Goal: Task Accomplishment & Management: Use online tool/utility

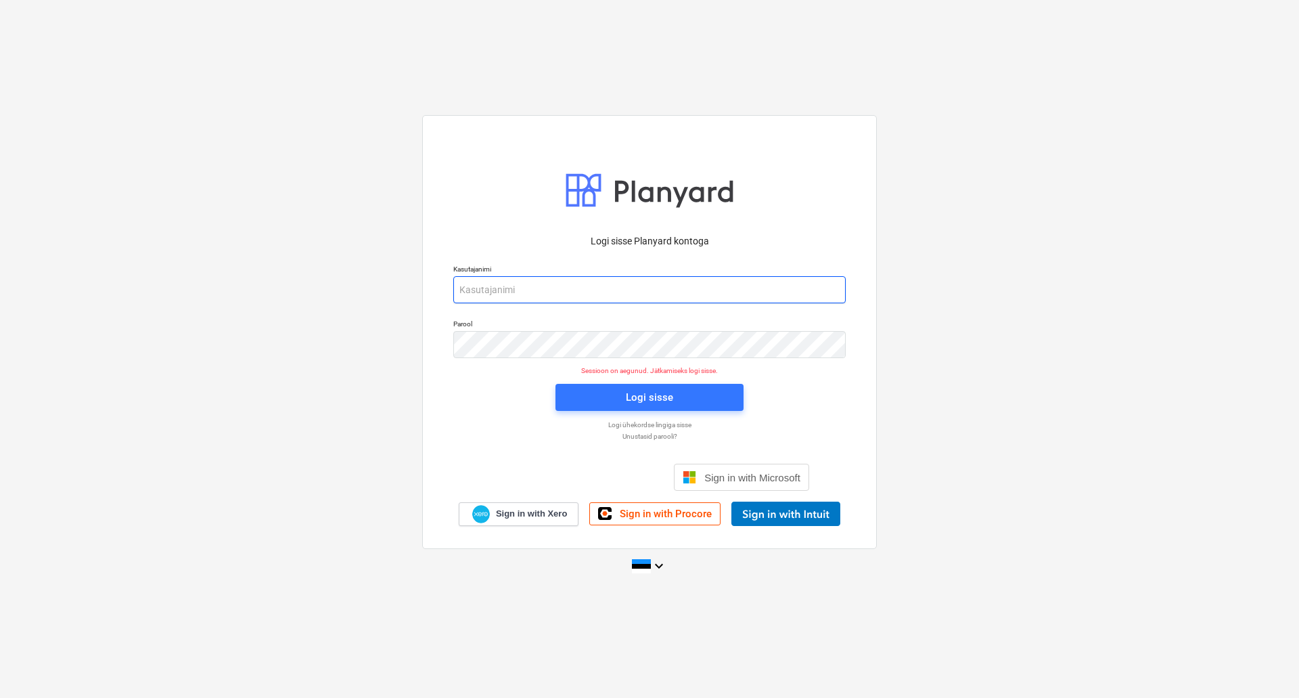
click at [536, 287] on input "email" at bounding box center [649, 289] width 392 height 27
type input "[EMAIL_ADDRESS][PERSON_NAME][DOMAIN_NAME]"
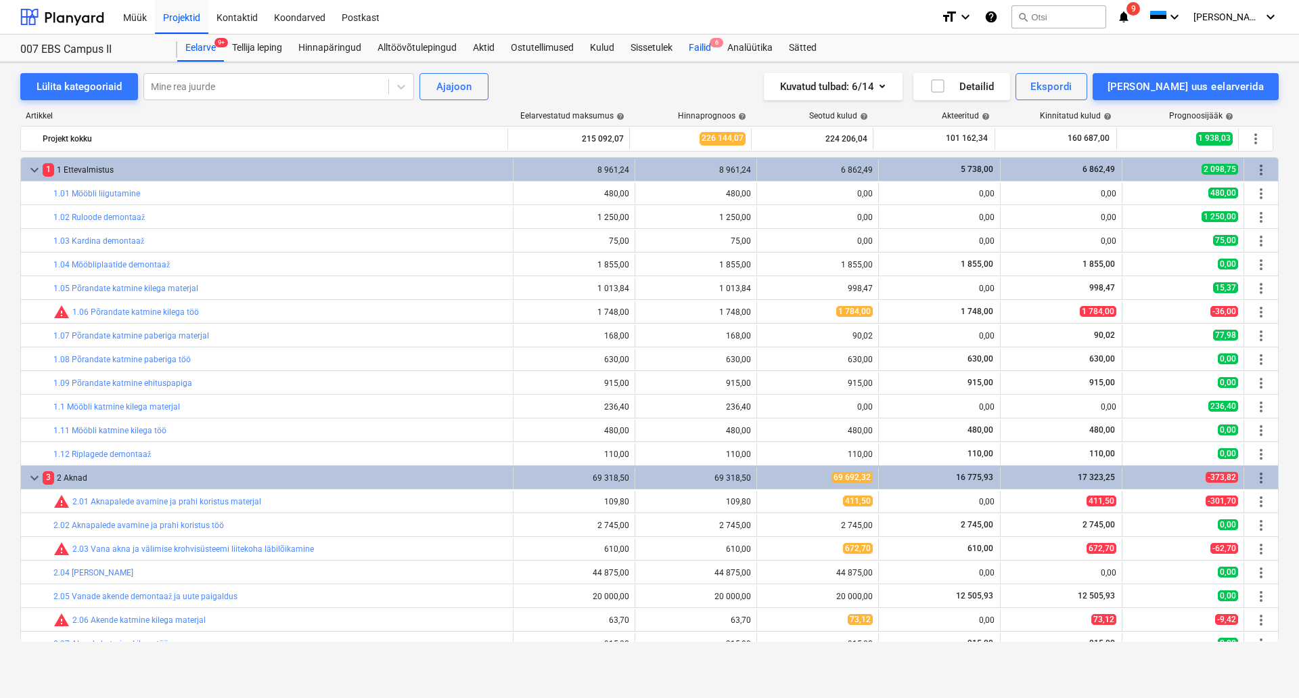
click at [706, 51] on div "Failid 6" at bounding box center [700, 48] width 39 height 27
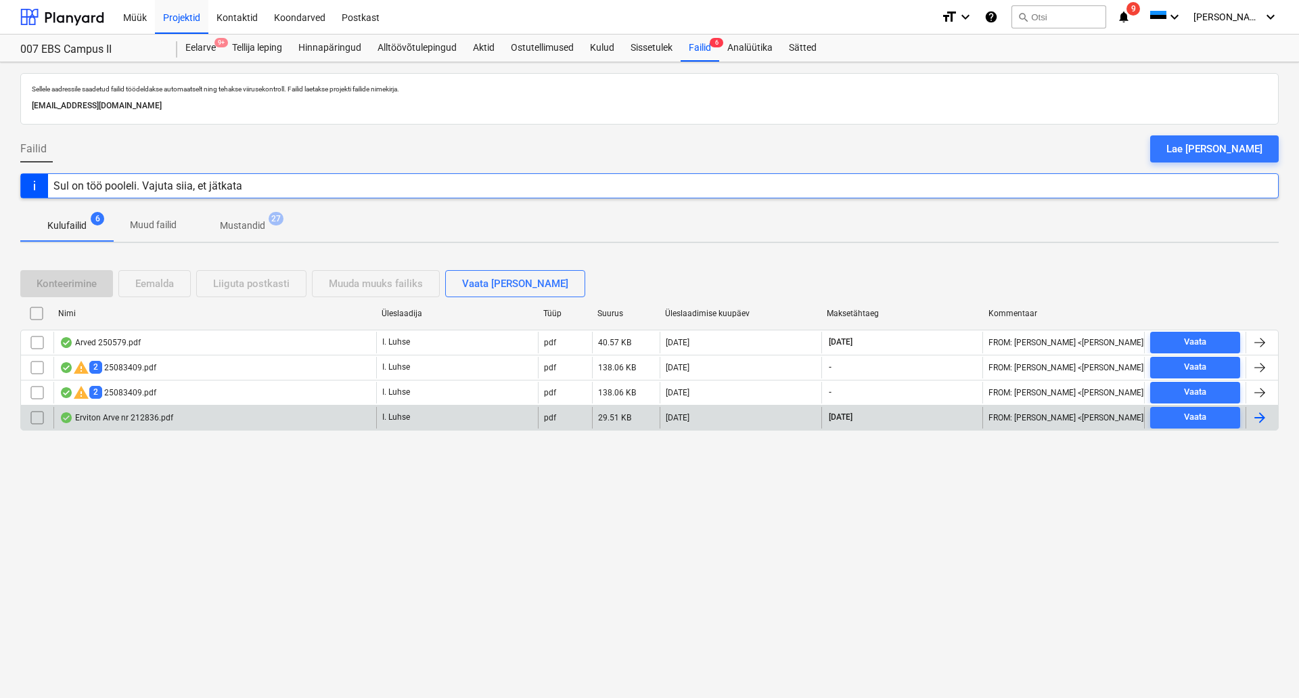
click at [108, 424] on div "Erviton Arve nr 212836.pdf" at bounding box center [214, 418] width 323 height 22
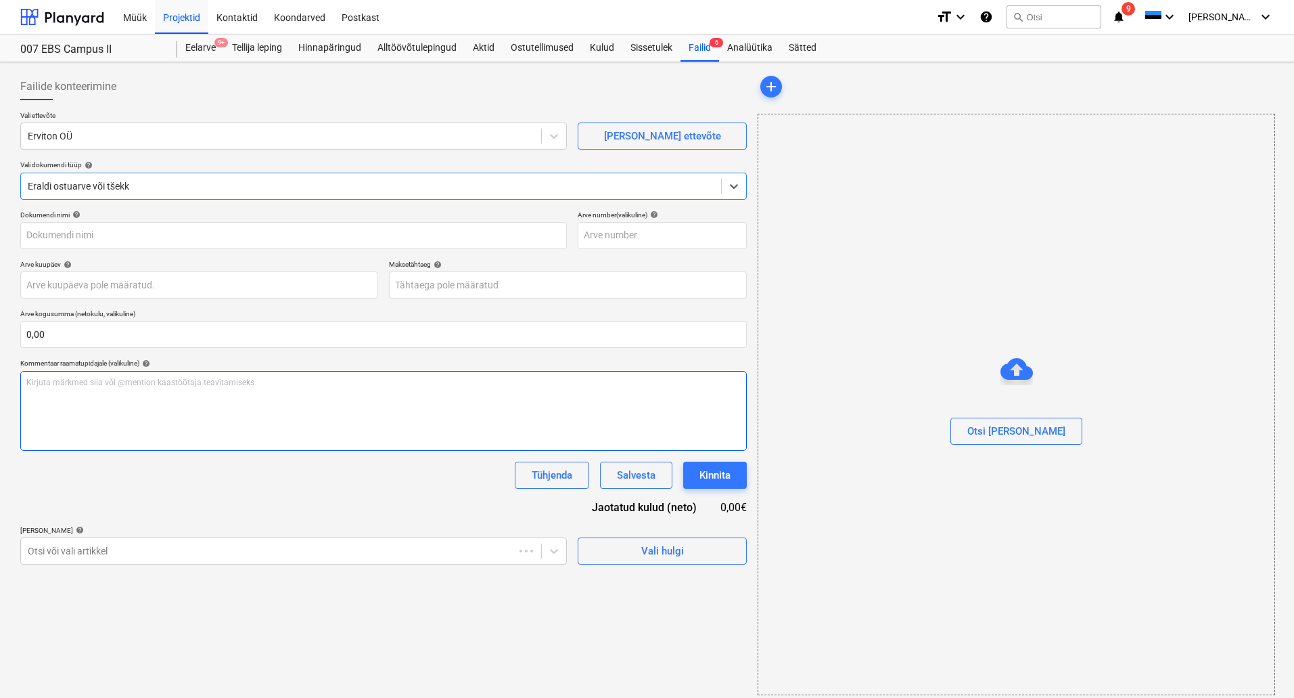
type input "212836"
type input "[DATE]"
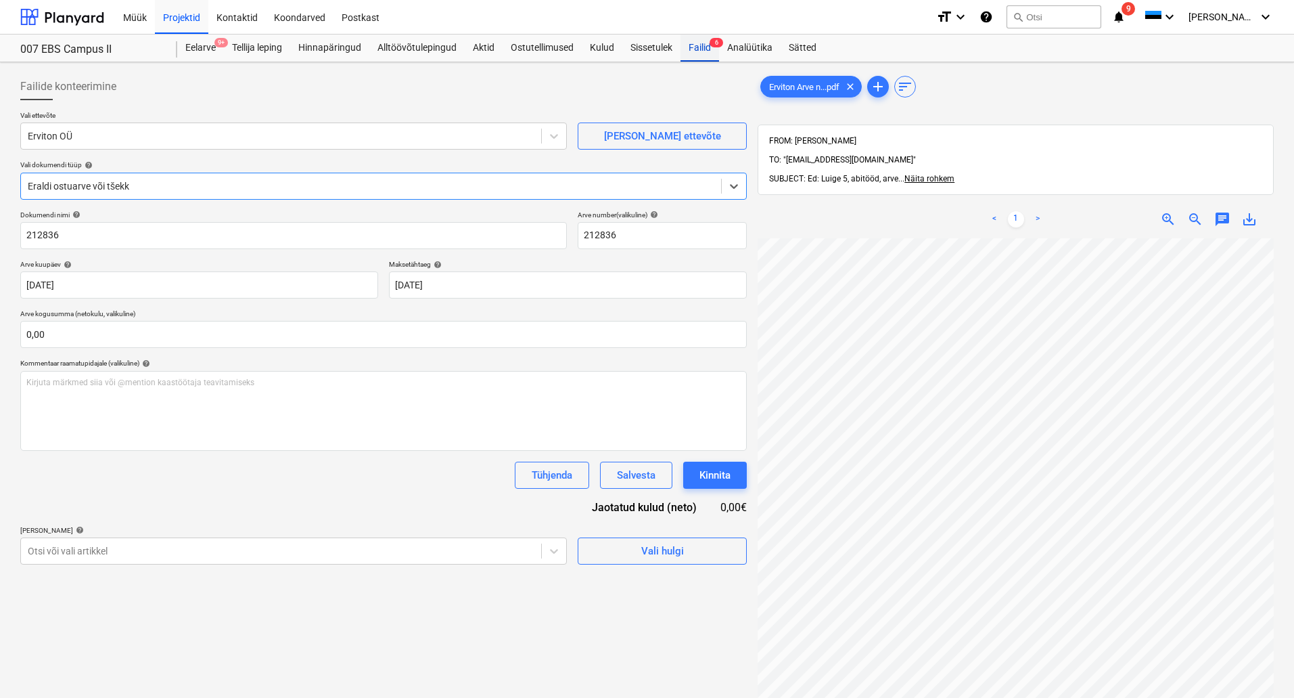
click at [703, 41] on div "Failid 6" at bounding box center [700, 48] width 39 height 27
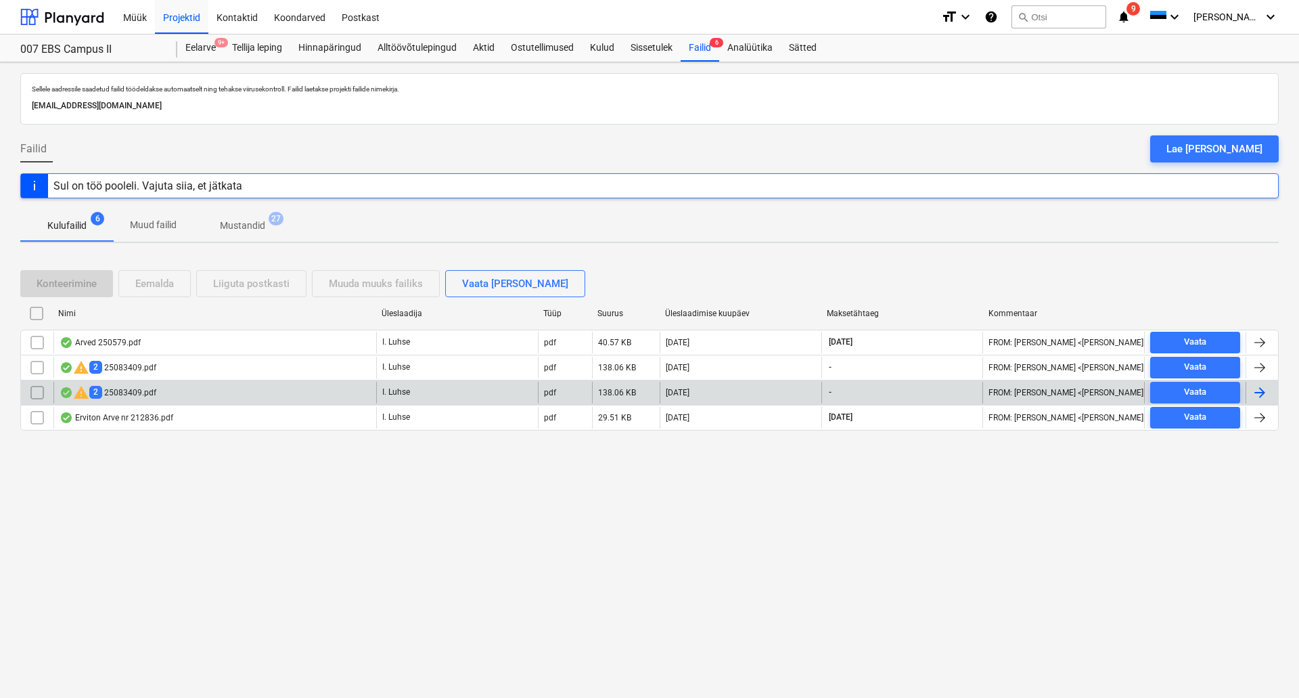
click at [144, 388] on div "warning 2 25083409.pdf" at bounding box center [108, 392] width 97 height 16
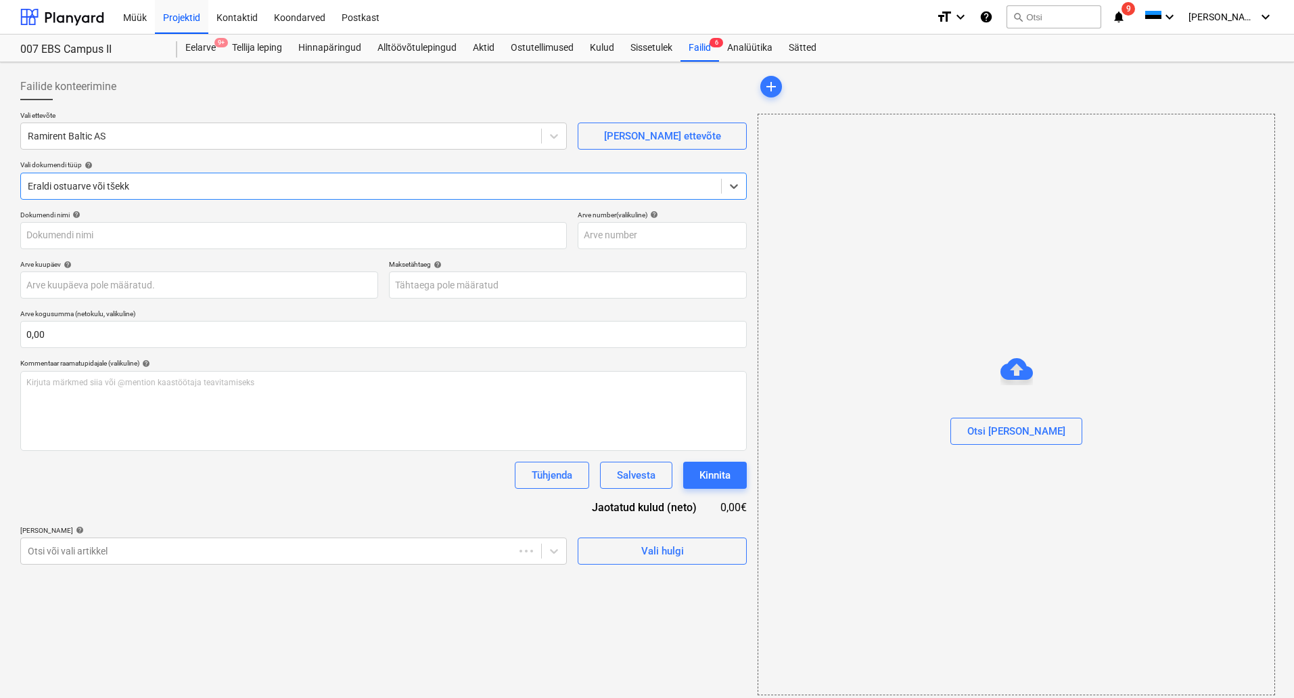
type input "25083409"
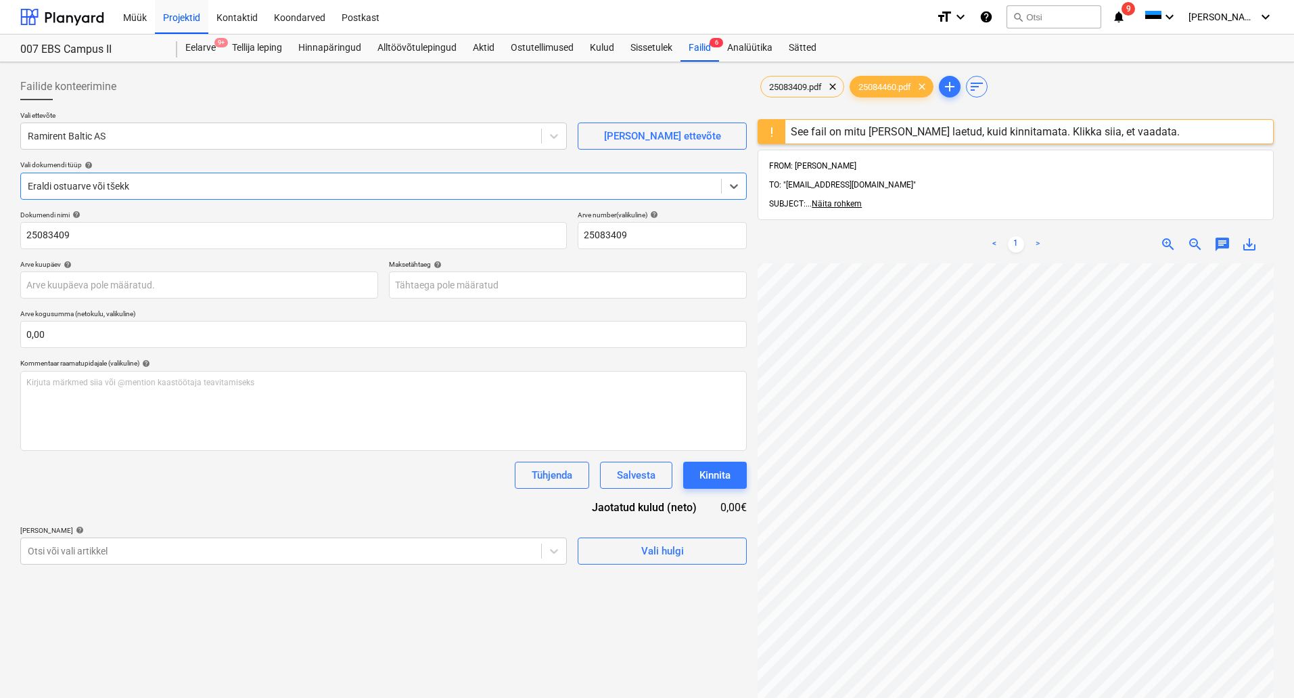
scroll to position [214, 129]
click at [704, 49] on div "Failid 6" at bounding box center [700, 48] width 39 height 27
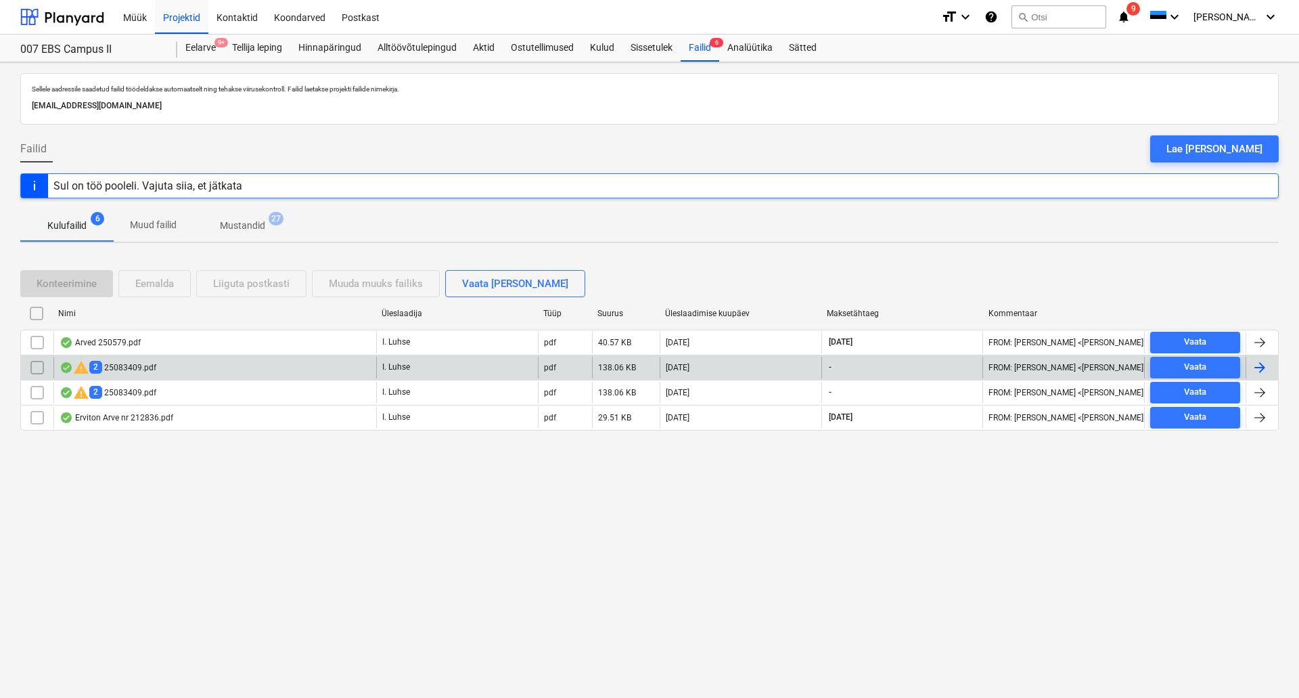
click at [191, 366] on div "warning 2 25083409.pdf" at bounding box center [214, 368] width 323 height 22
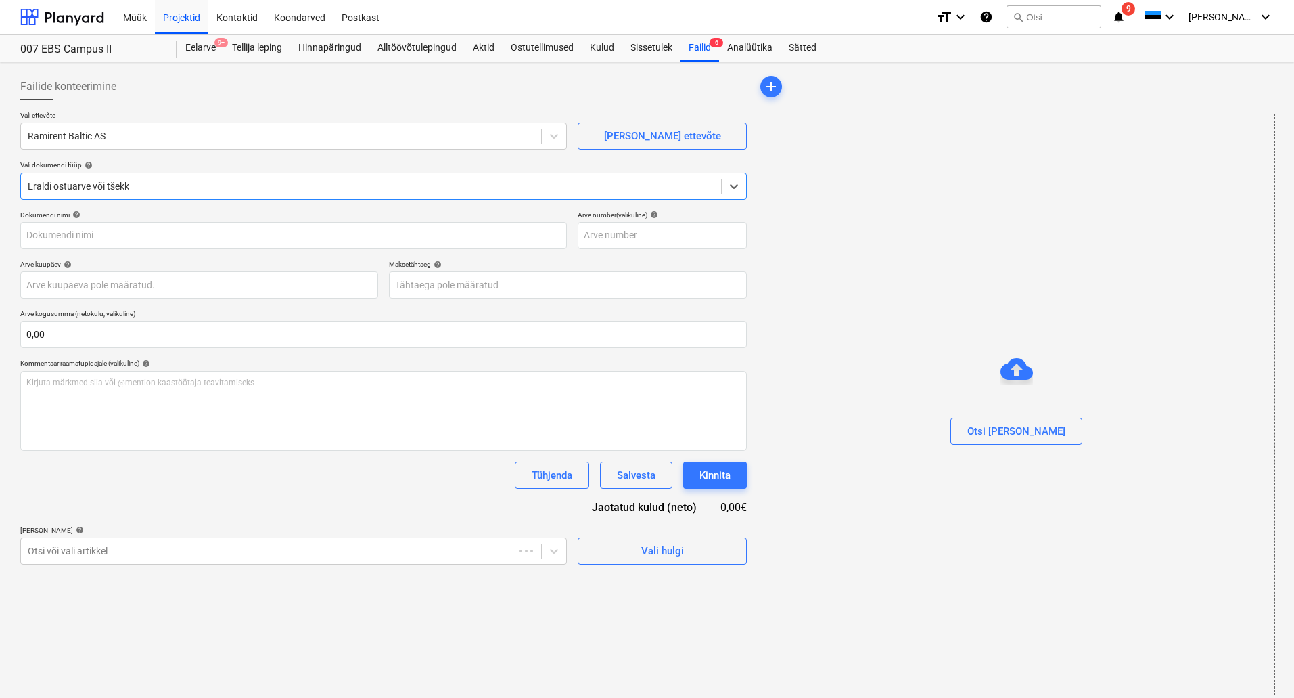
type input "25083409"
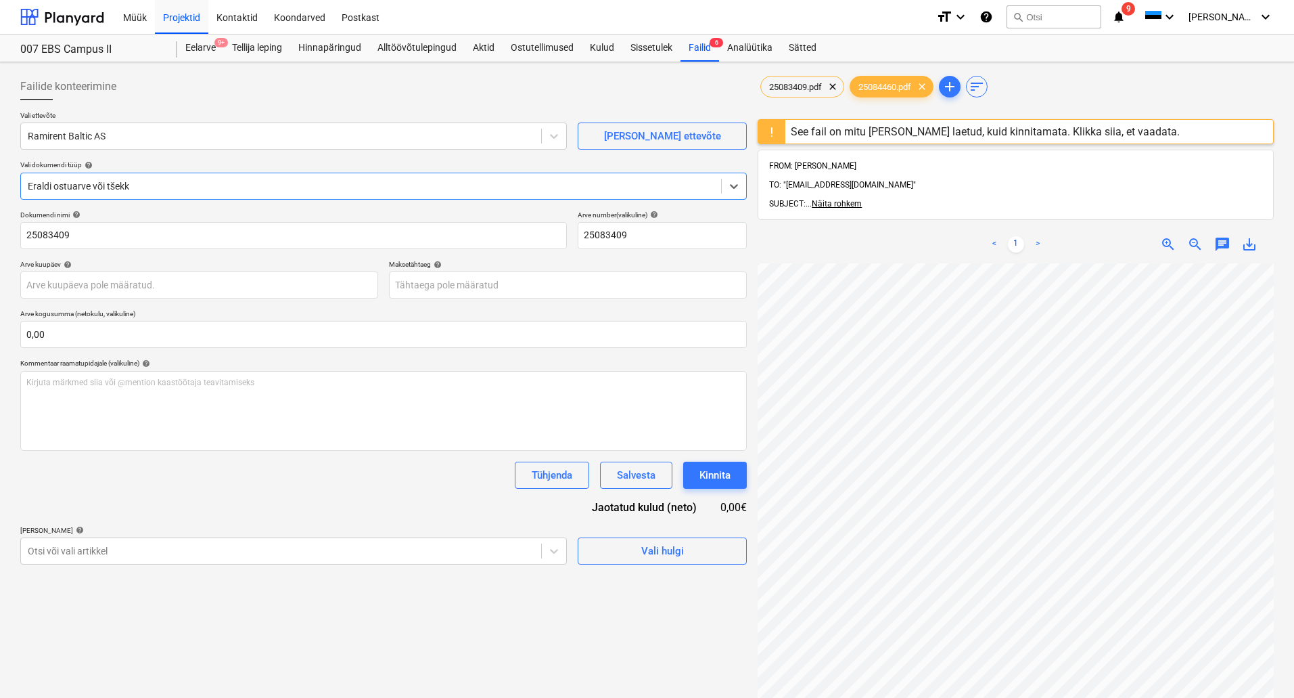
scroll to position [288, 216]
click at [697, 45] on div "Failid 6" at bounding box center [700, 48] width 39 height 27
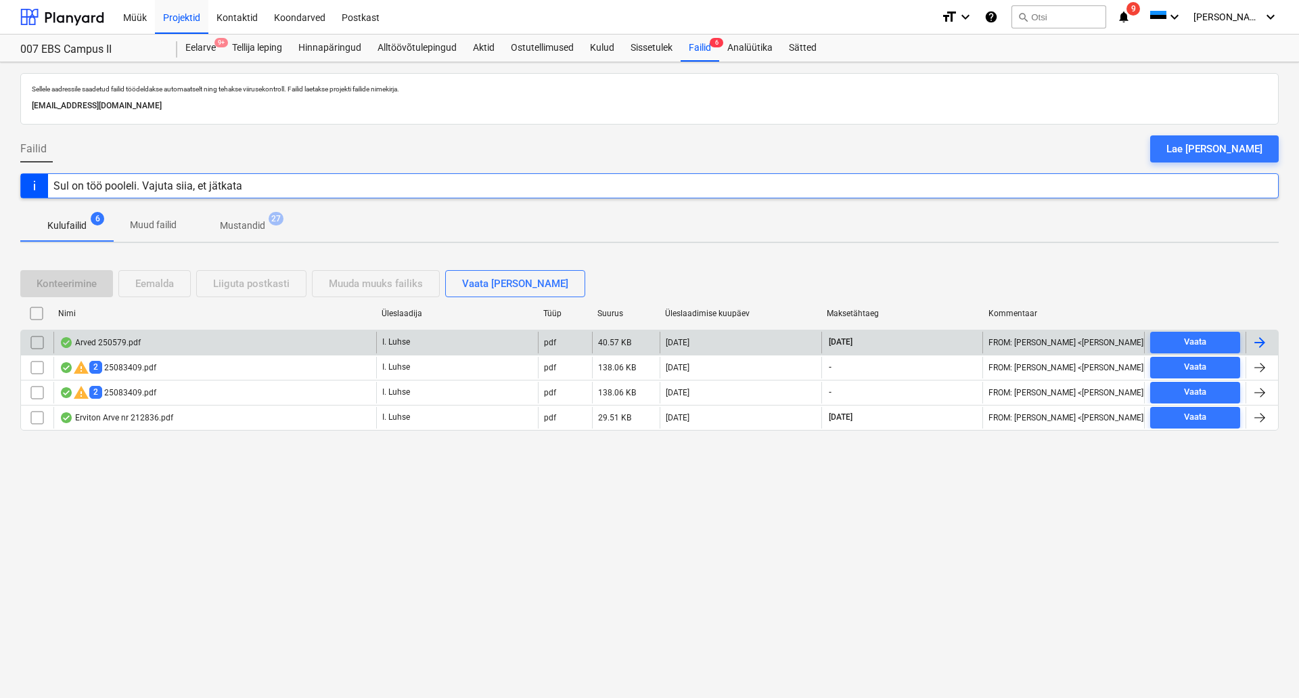
click at [291, 339] on div "Arved 250579.pdf" at bounding box center [214, 343] width 323 height 22
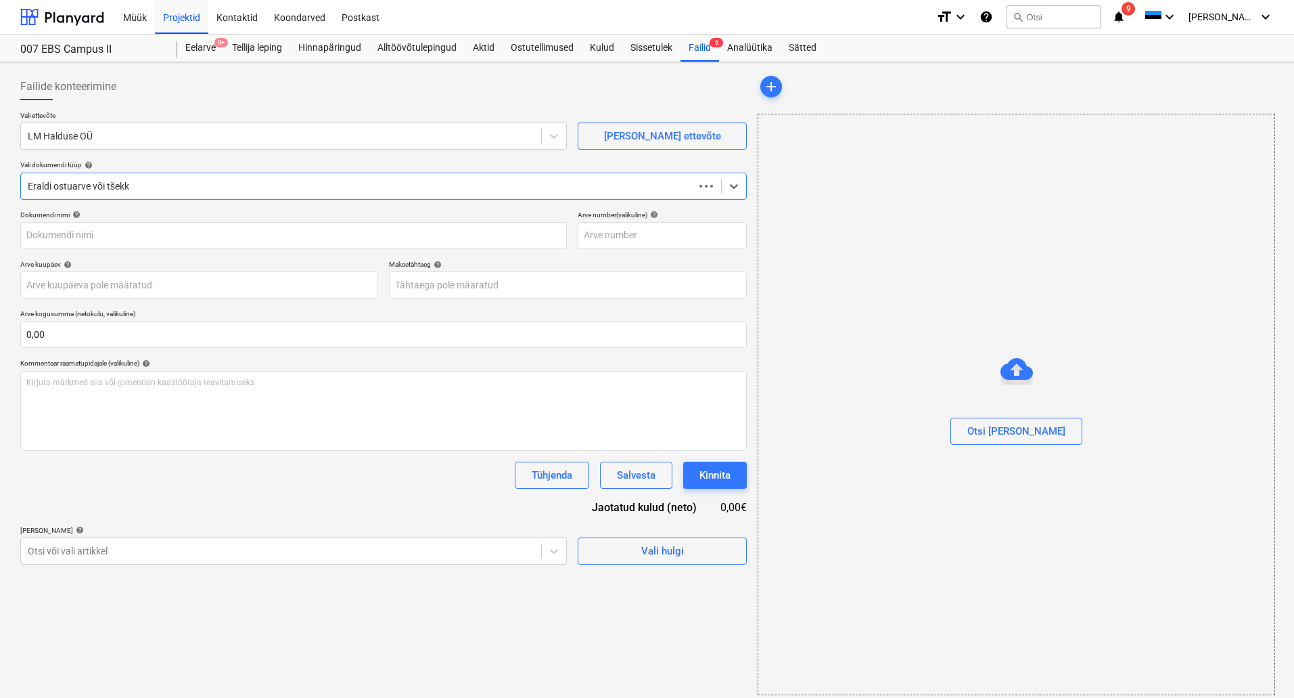
type input "250579"
type input "[DATE]"
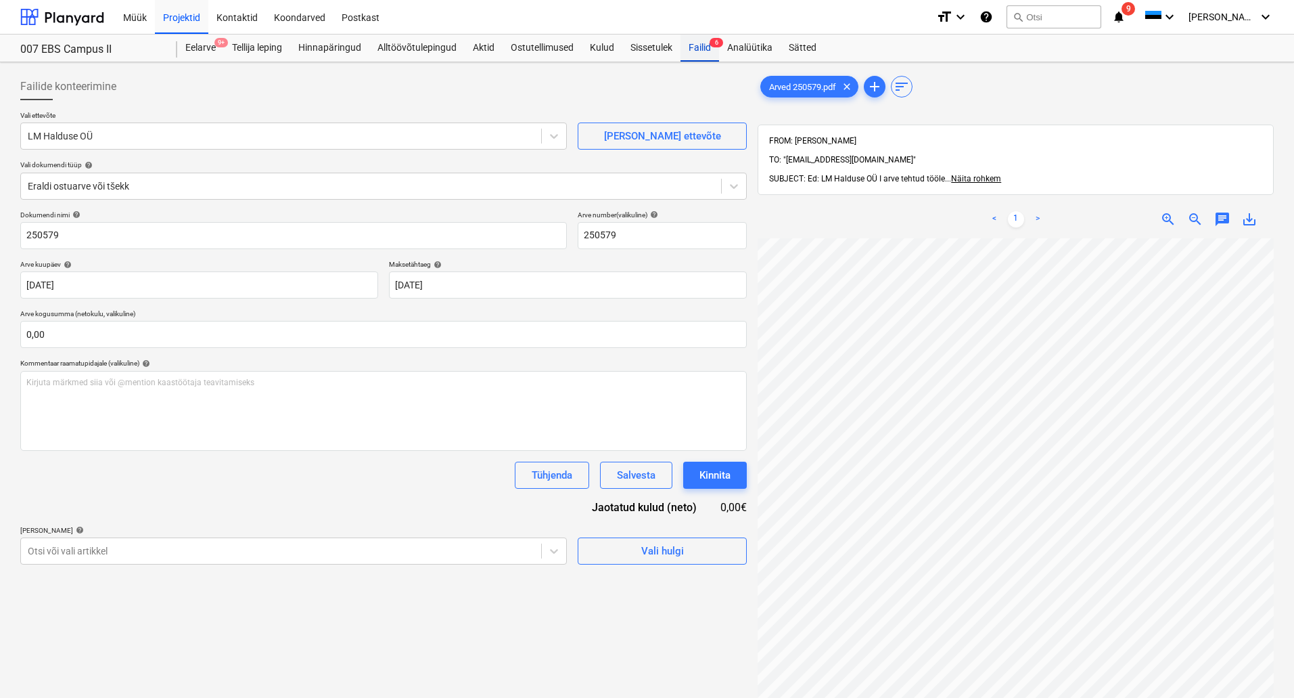
click at [704, 51] on div "Failid 6" at bounding box center [700, 48] width 39 height 27
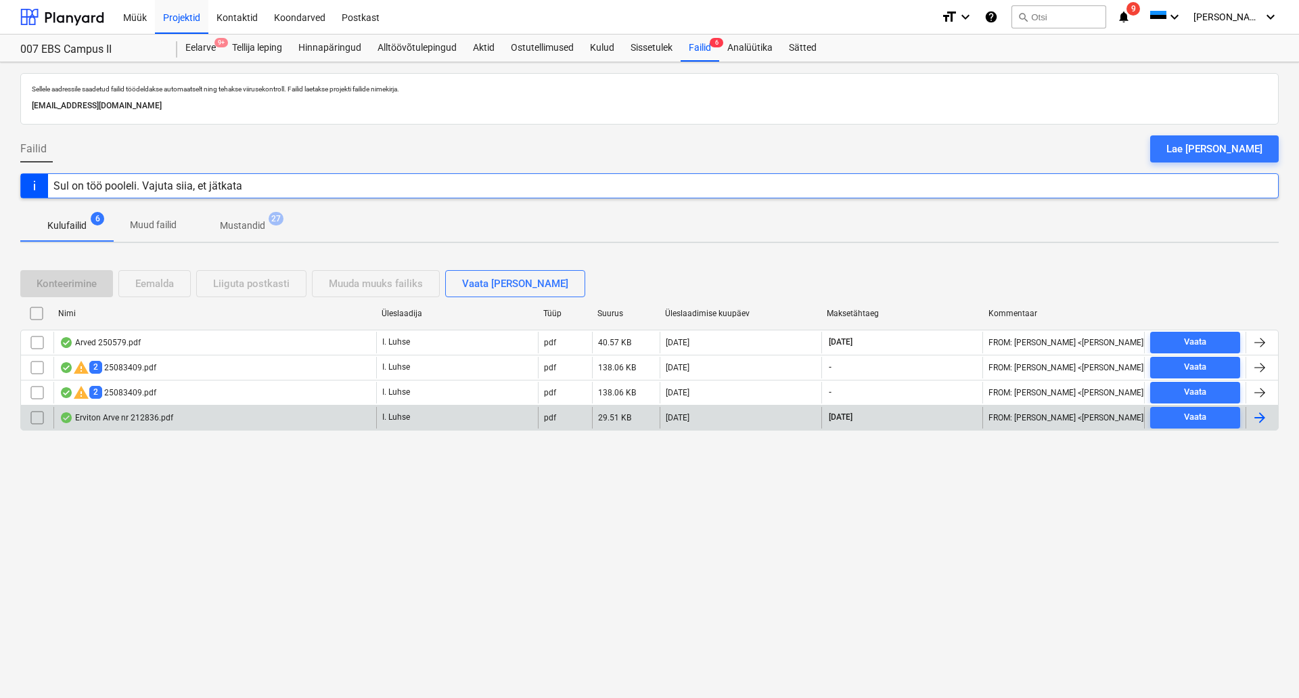
click at [248, 413] on div "Erviton Arve nr 212836.pdf" at bounding box center [214, 418] width 323 height 22
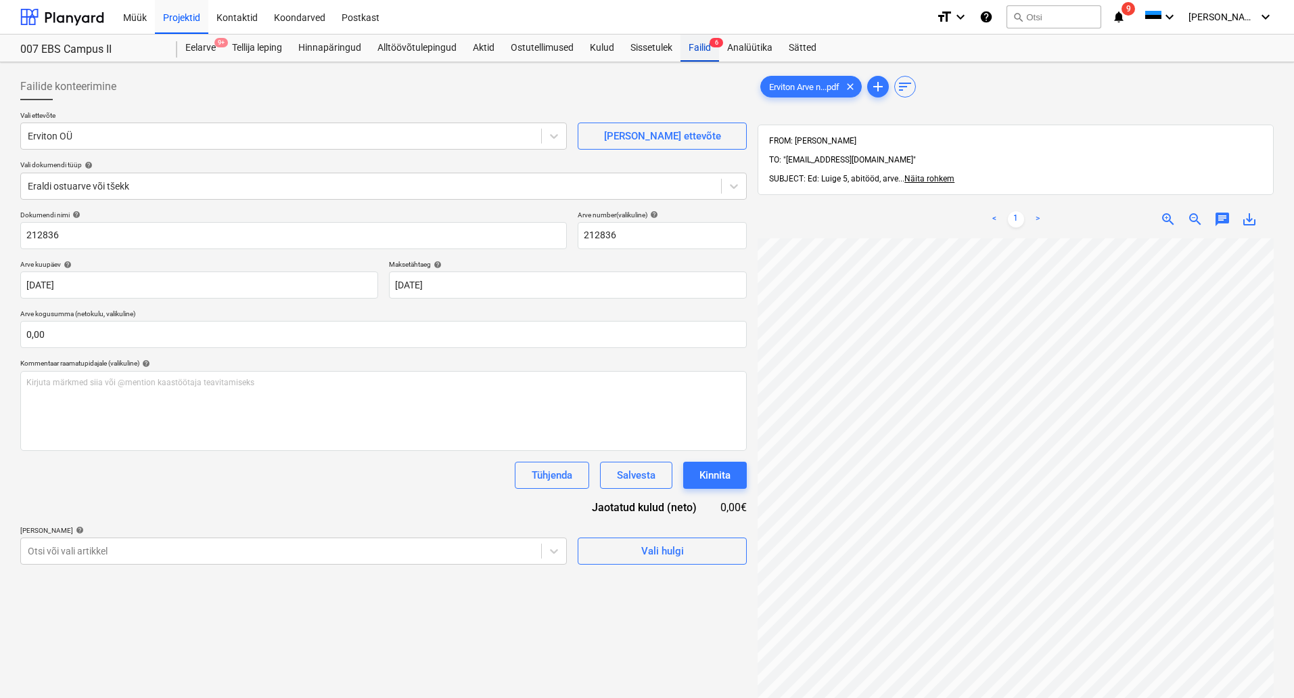
click at [701, 45] on div "Failid 6" at bounding box center [700, 48] width 39 height 27
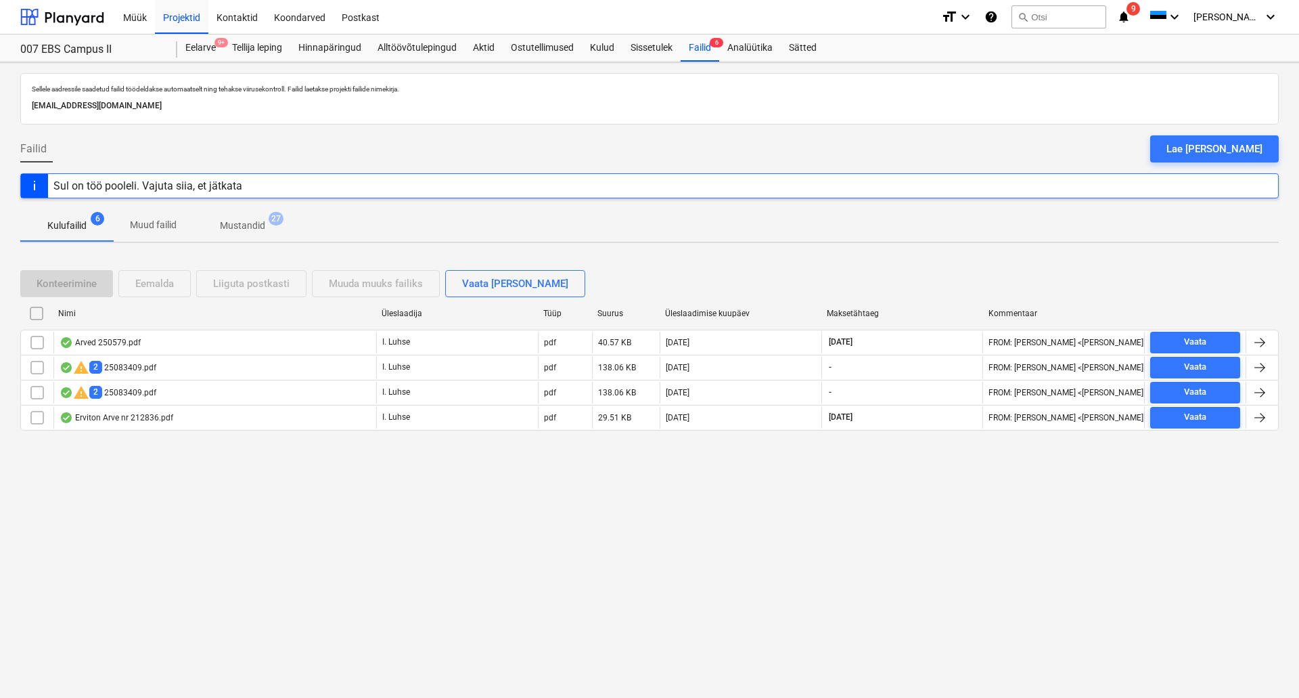
click at [200, 524] on div "Sellele aadressile saadetud failid töödeldakse automaatselt ning tehakse viirus…" at bounding box center [649, 379] width 1299 height 635
click at [524, 617] on div "Sellele aadressile saadetud failid töödeldakse automaatselt ning tehakse viirus…" at bounding box center [649, 379] width 1299 height 635
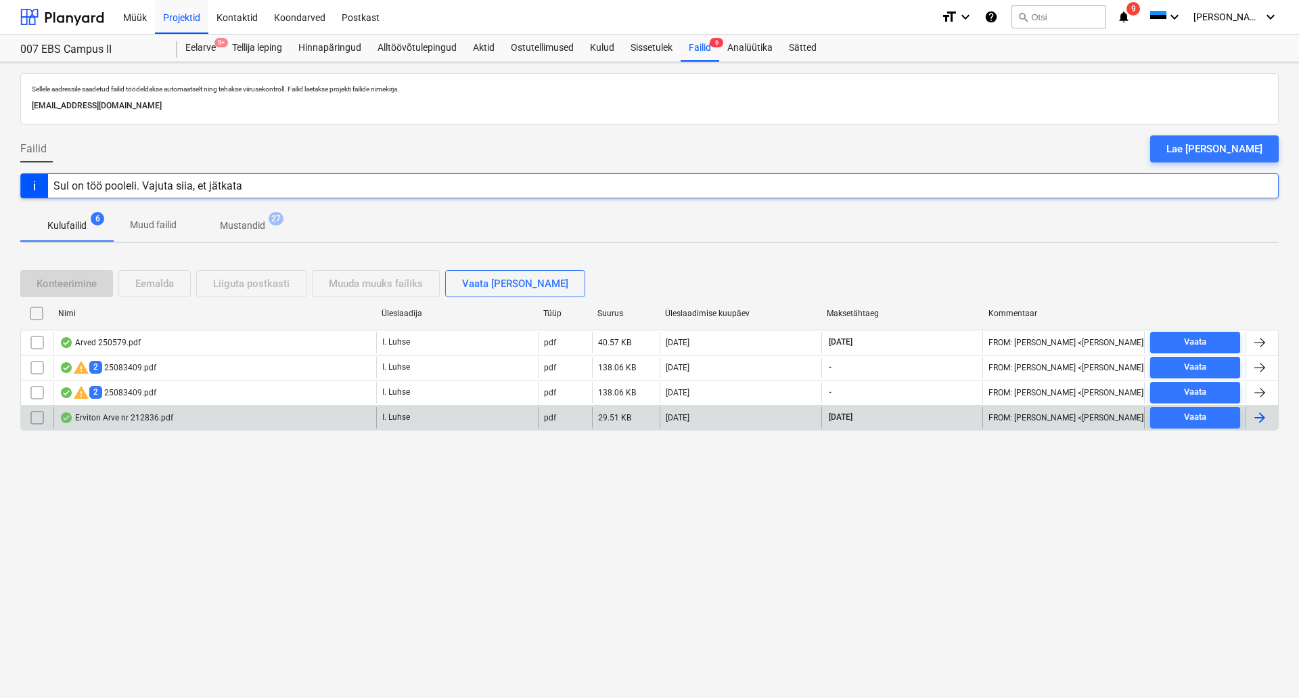
click at [39, 415] on input "checkbox" at bounding box center [37, 418] width 22 height 22
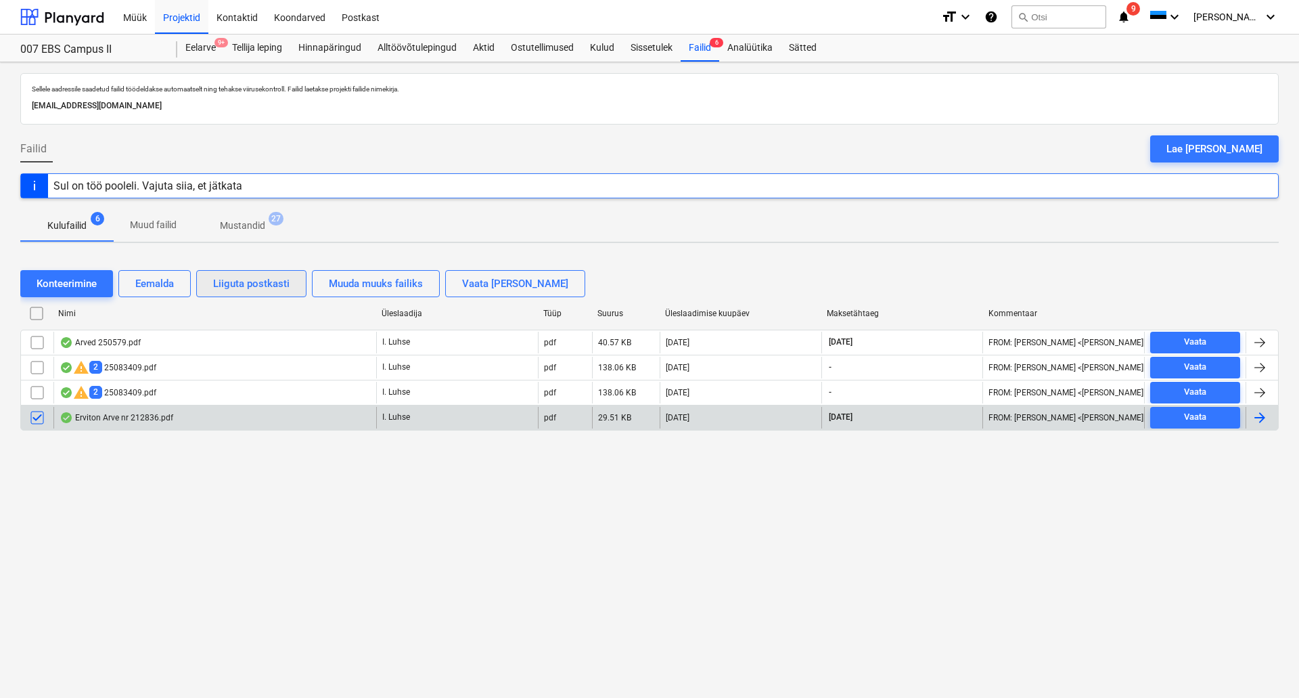
click at [247, 284] on div "Liiguta postkasti" at bounding box center [251, 284] width 76 height 18
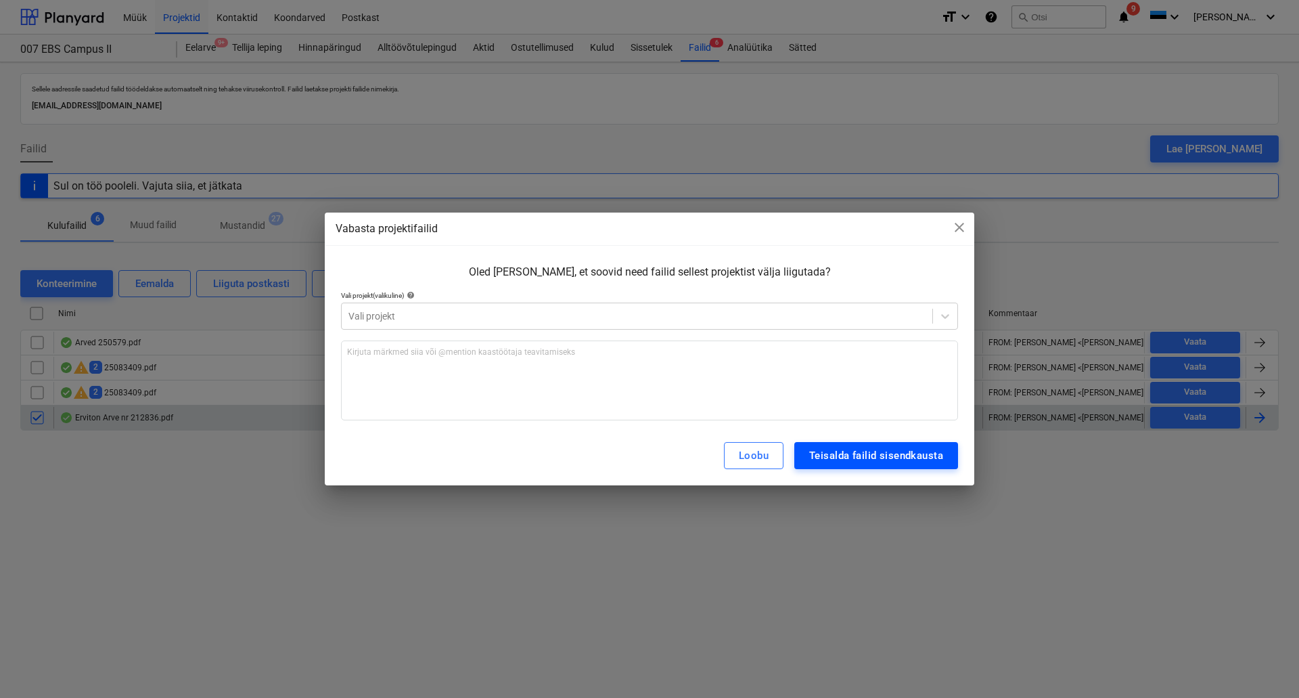
click at [865, 459] on div "Teisalda failid sisendkausta" at bounding box center [876, 456] width 134 height 18
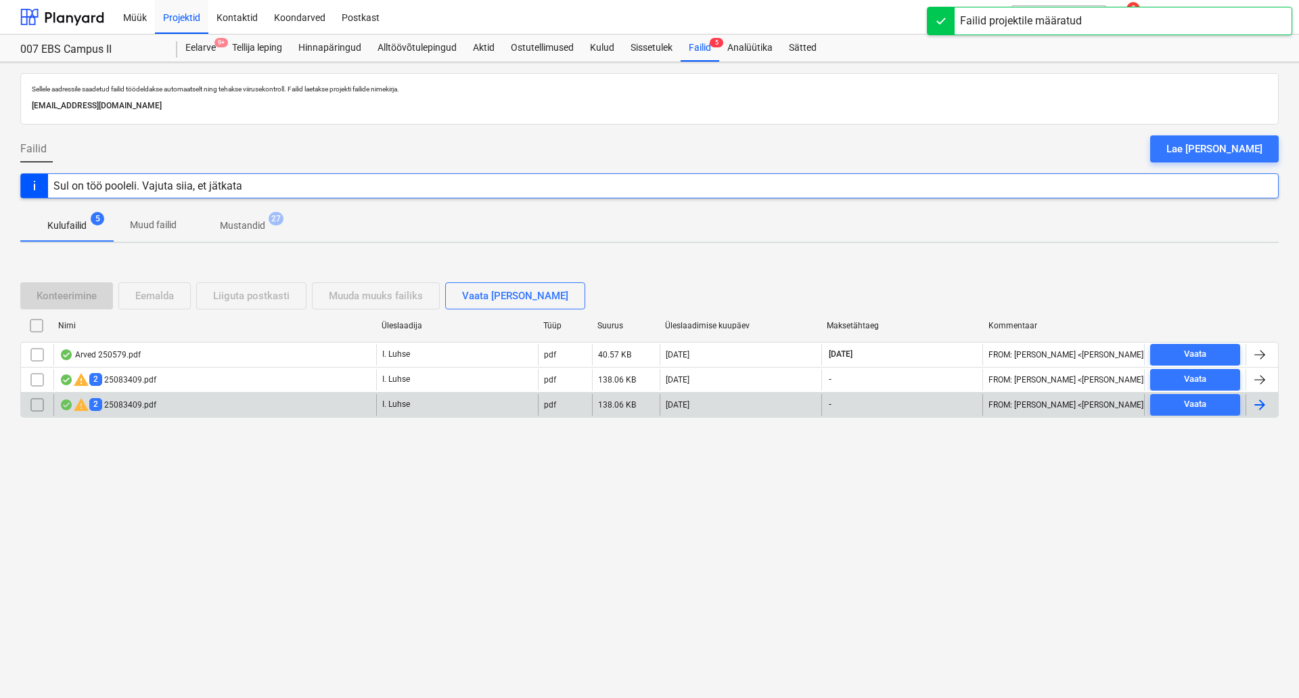
click at [223, 402] on div "warning 2 25083409.pdf" at bounding box center [214, 405] width 323 height 22
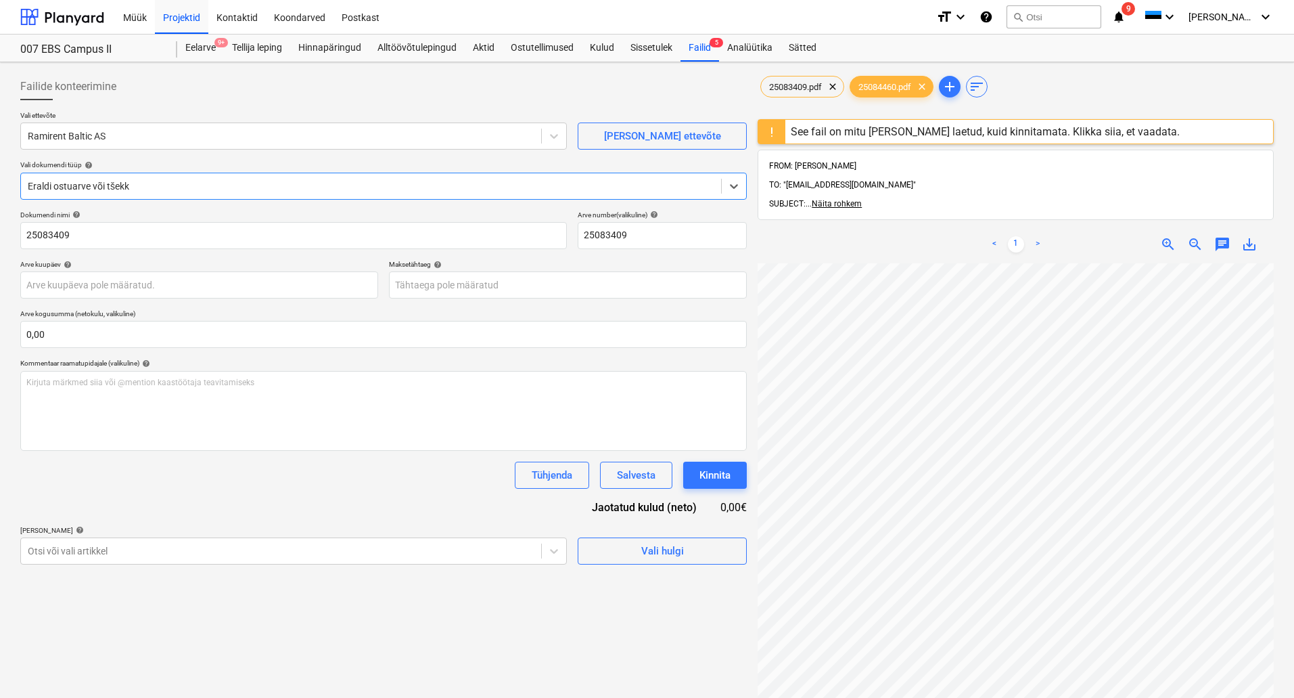
scroll to position [221, 40]
